Goal: Task Accomplishment & Management: Use online tool/utility

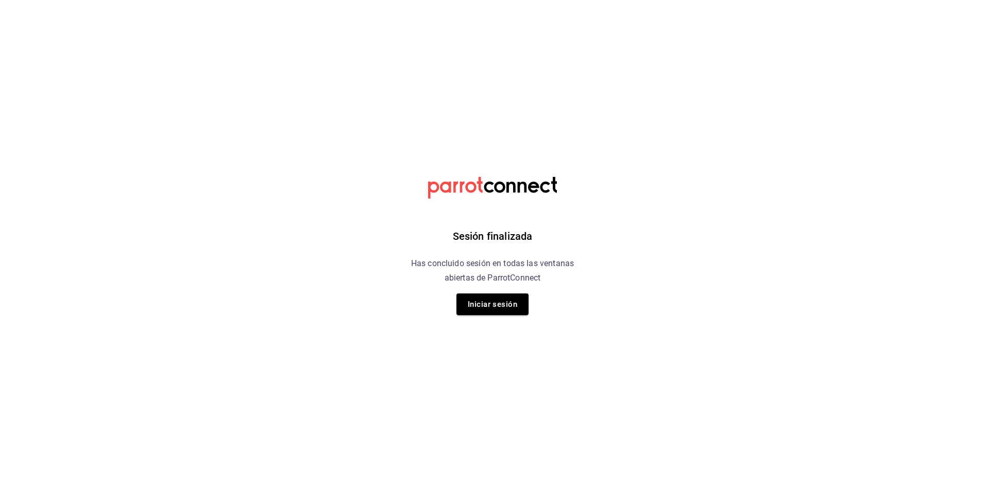
click at [494, 305] on button "Iniciar sesión" at bounding box center [492, 304] width 72 height 22
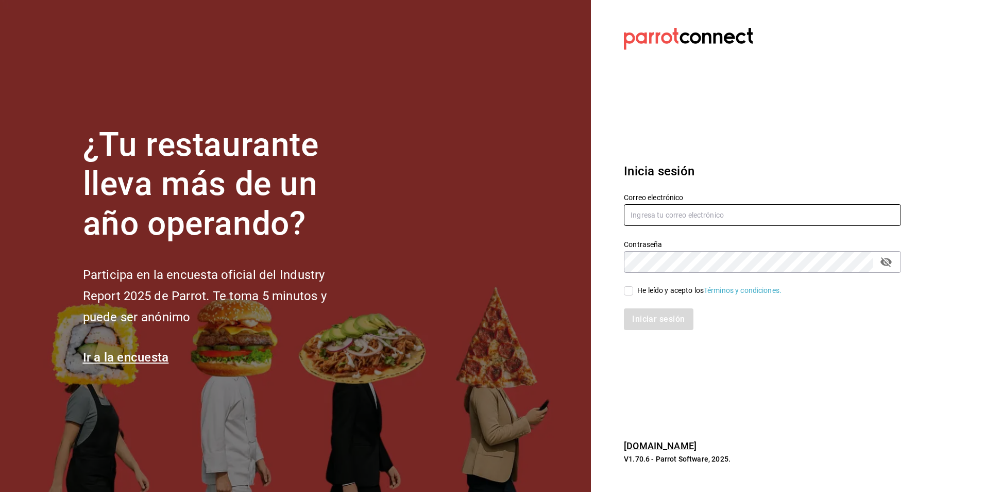
type input "Animal.tijuana@grupocosteno.com"
click at [632, 294] on input "He leído y acepto los Términos y condiciones." at bounding box center [628, 290] width 9 height 9
checkbox input "true"
click at [636, 302] on div "Iniciar sesión" at bounding box center [757, 313] width 290 height 34
click at [638, 315] on button "Iniciar sesión" at bounding box center [659, 319] width 70 height 22
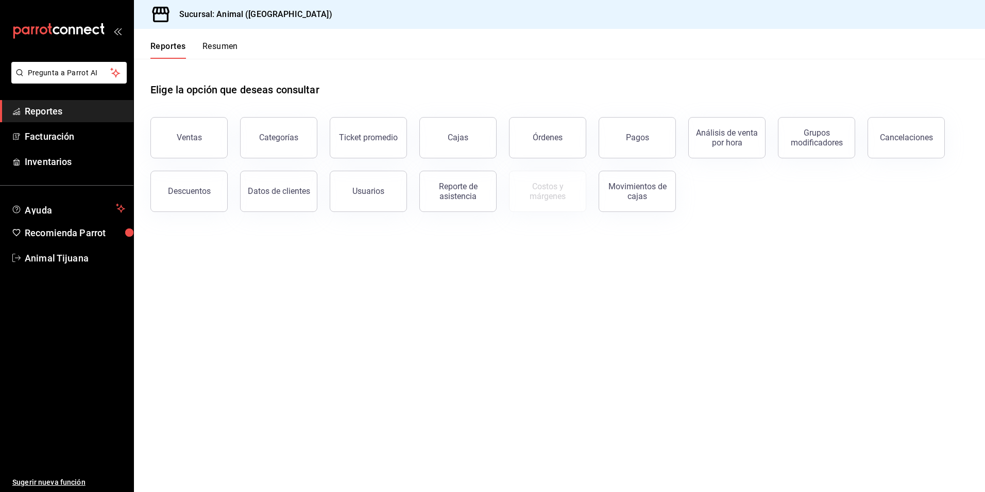
click at [639, 160] on div "Movimientos de cajas" at bounding box center [631, 185] width 90 height 54
click at [634, 136] on div "Pagos" at bounding box center [637, 137] width 23 height 10
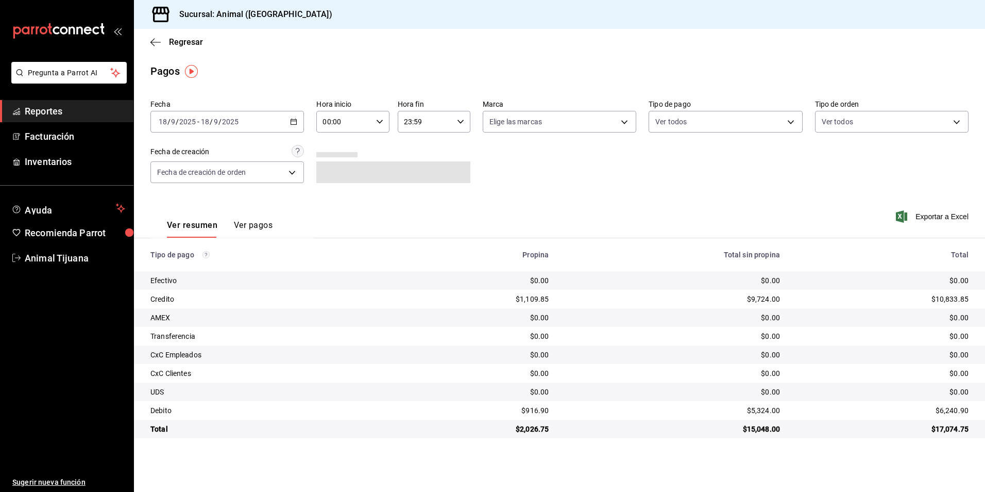
click at [369, 123] on input "00:00" at bounding box center [343, 121] width 55 height 21
click at [341, 197] on span "04" at bounding box center [335, 195] width 20 height 8
type input "04:00"
click at [288, 122] on div at bounding box center [492, 246] width 985 height 492
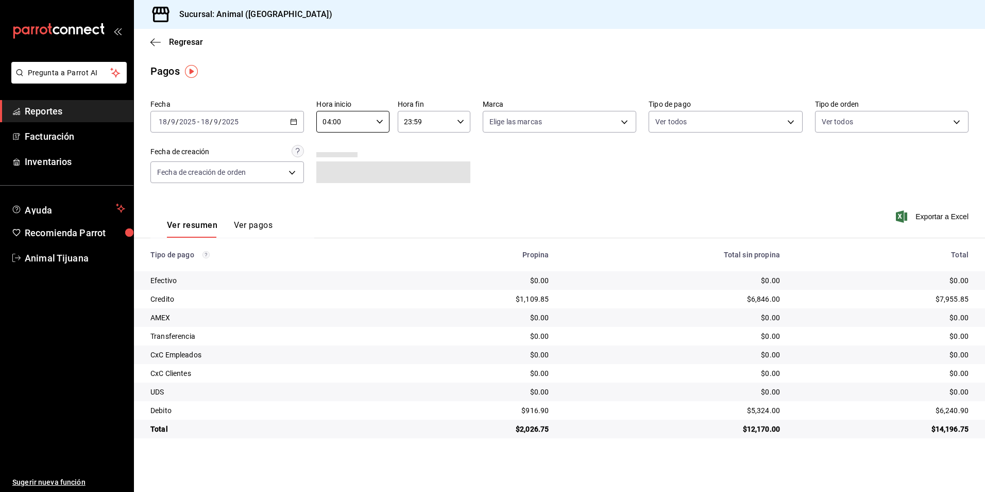
click at [292, 120] on div "00 01 02 03 04 05 06 07 08 09 10 11 12 13 14 15 16 17 18 19 20 21 22 23 00 01 0…" at bounding box center [492, 247] width 985 height 488
click at [642, 176] on div "Fecha [DATE] [DATE] - [DATE] [DATE] Hora inicio 04:00 Hora inicio Hora fin 23:5…" at bounding box center [559, 145] width 818 height 100
click at [681, 117] on body "Pregunta a Parrot AI Reportes Facturación Inventarios Ayuda Recomienda Parrot A…" at bounding box center [492, 246] width 985 height 492
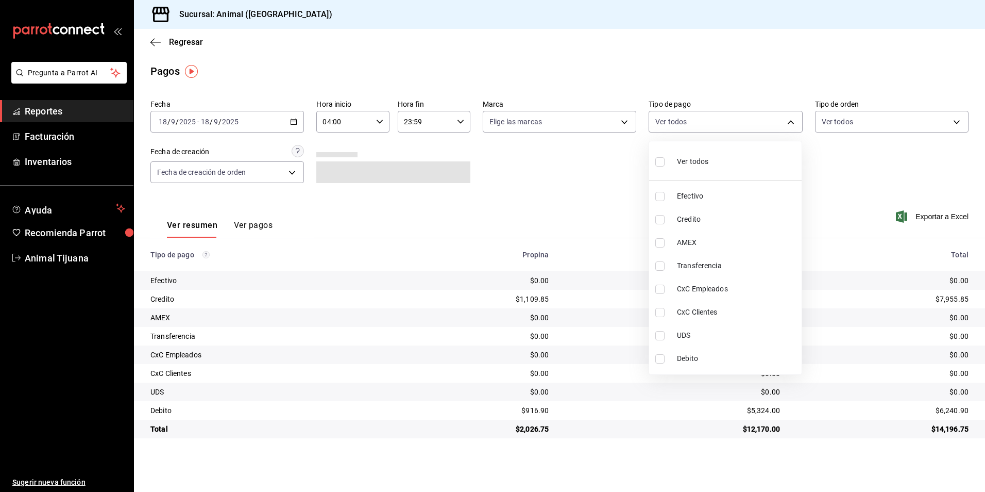
click at [679, 213] on li "Credito" at bounding box center [725, 219] width 153 height 23
type input "235ce608-f464-428a-9a71-314f665367d1"
checkbox input "true"
click at [678, 369] on li "Debito" at bounding box center [725, 358] width 153 height 23
type input "235ce608-f464-428a-9a71-314f665367d1,c7b29183-a811-4137-9cfa-21a61cd2bc4a"
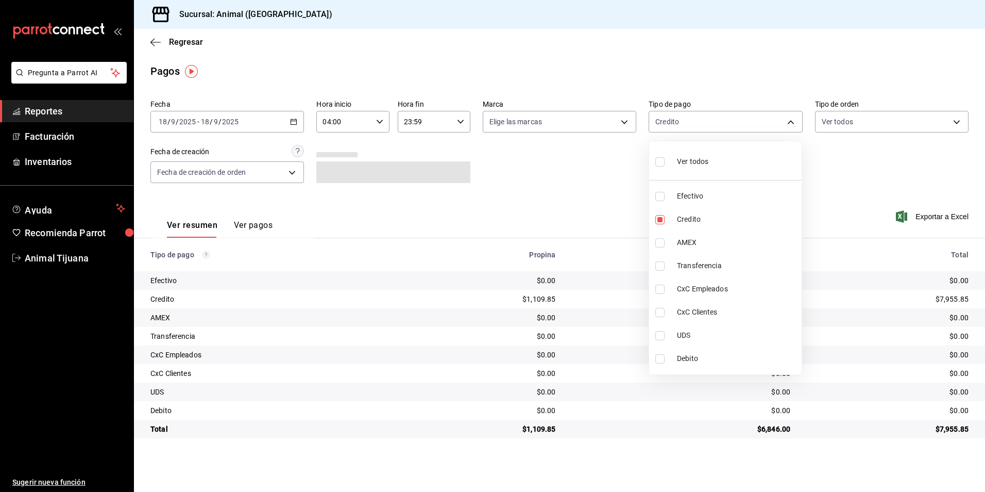
checkbox input "true"
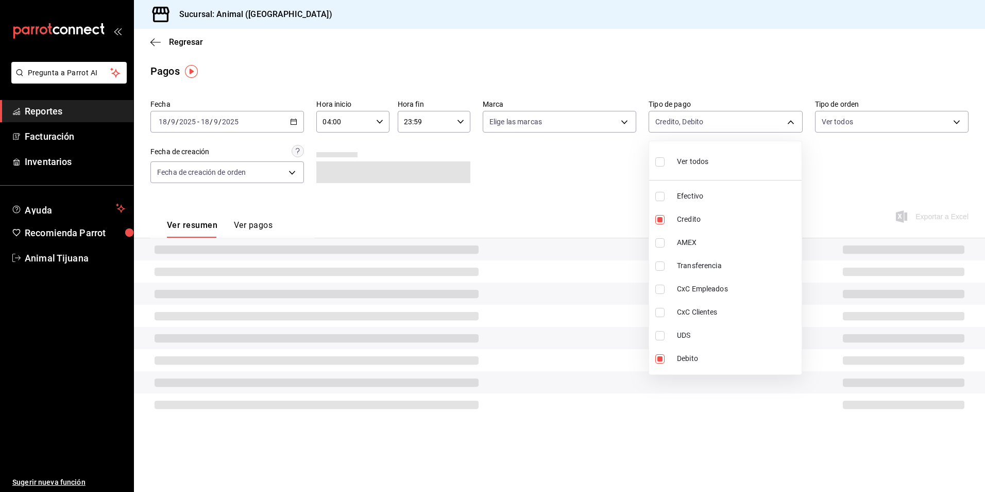
click at [755, 447] on div at bounding box center [492, 246] width 985 height 492
